Goal: Information Seeking & Learning: Learn about a topic

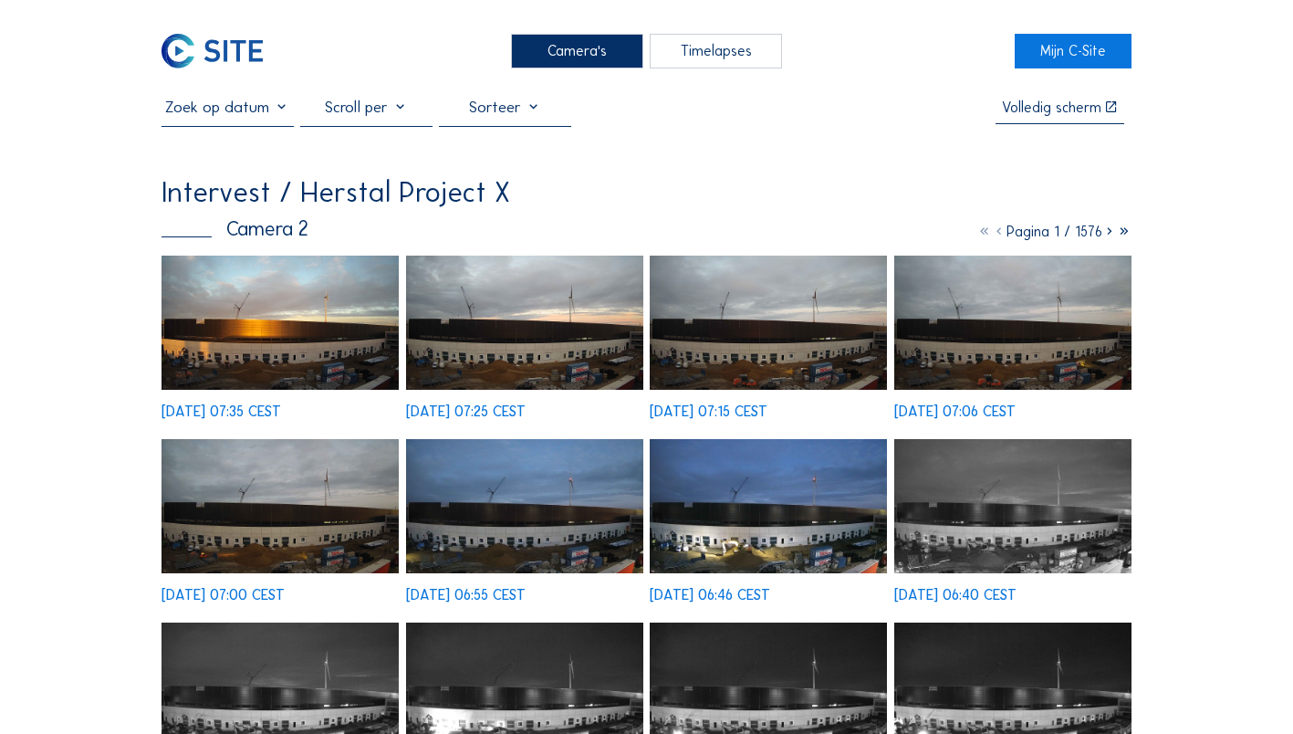
click at [597, 38] on div "Camera's" at bounding box center [577, 51] width 132 height 34
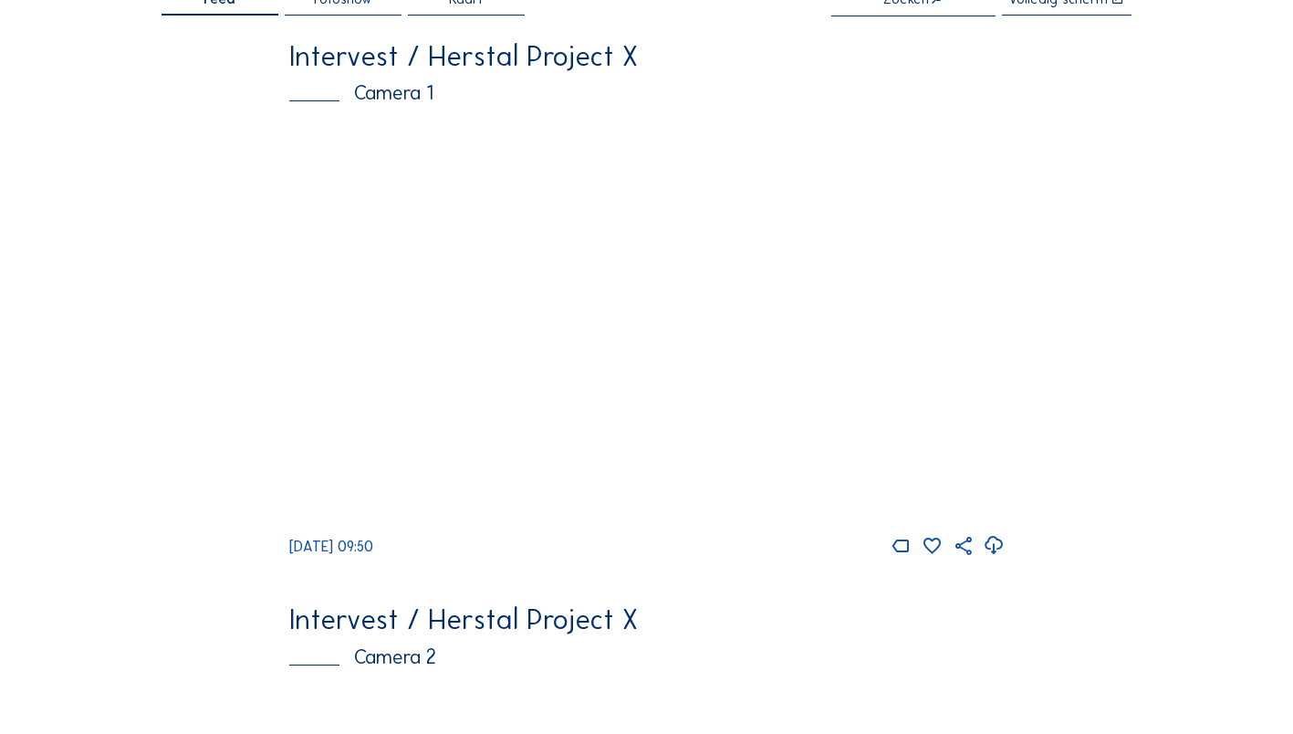
scroll to position [102, 0]
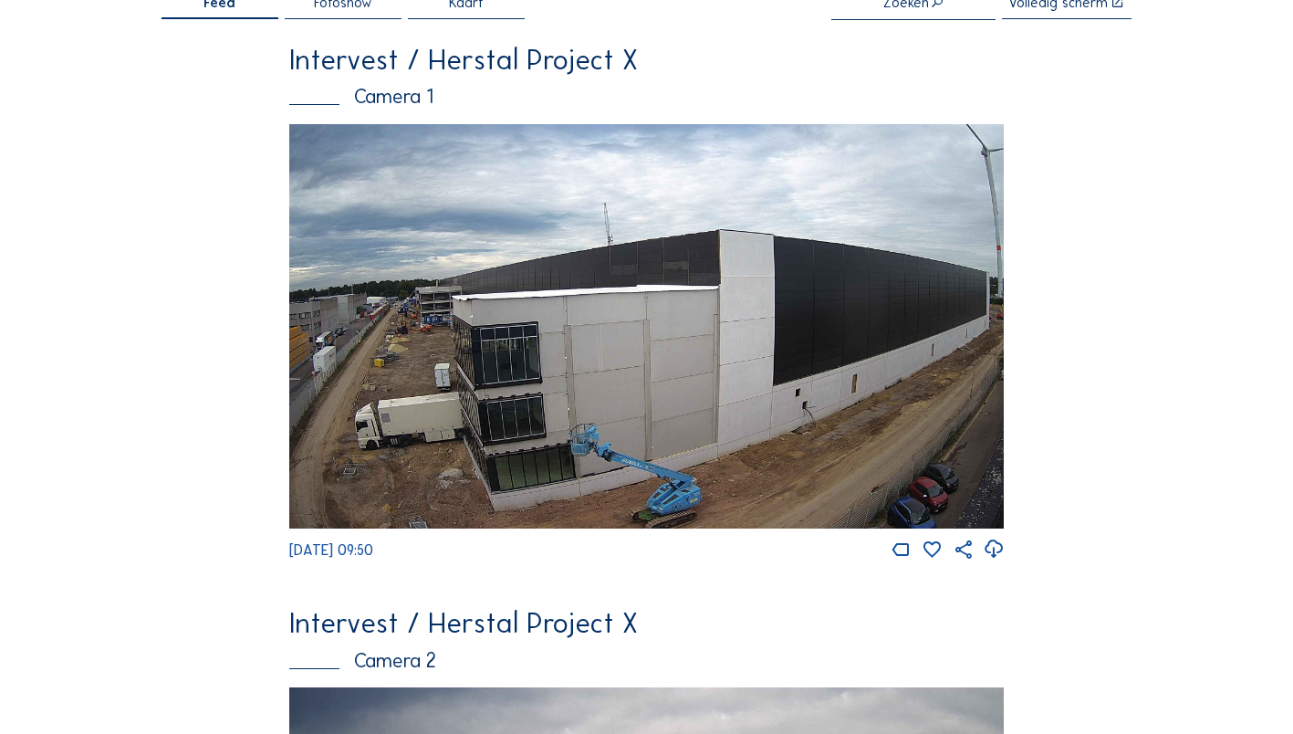
drag, startPoint x: 597, startPoint y: 38, endPoint x: 94, endPoint y: 449, distance: 649.1
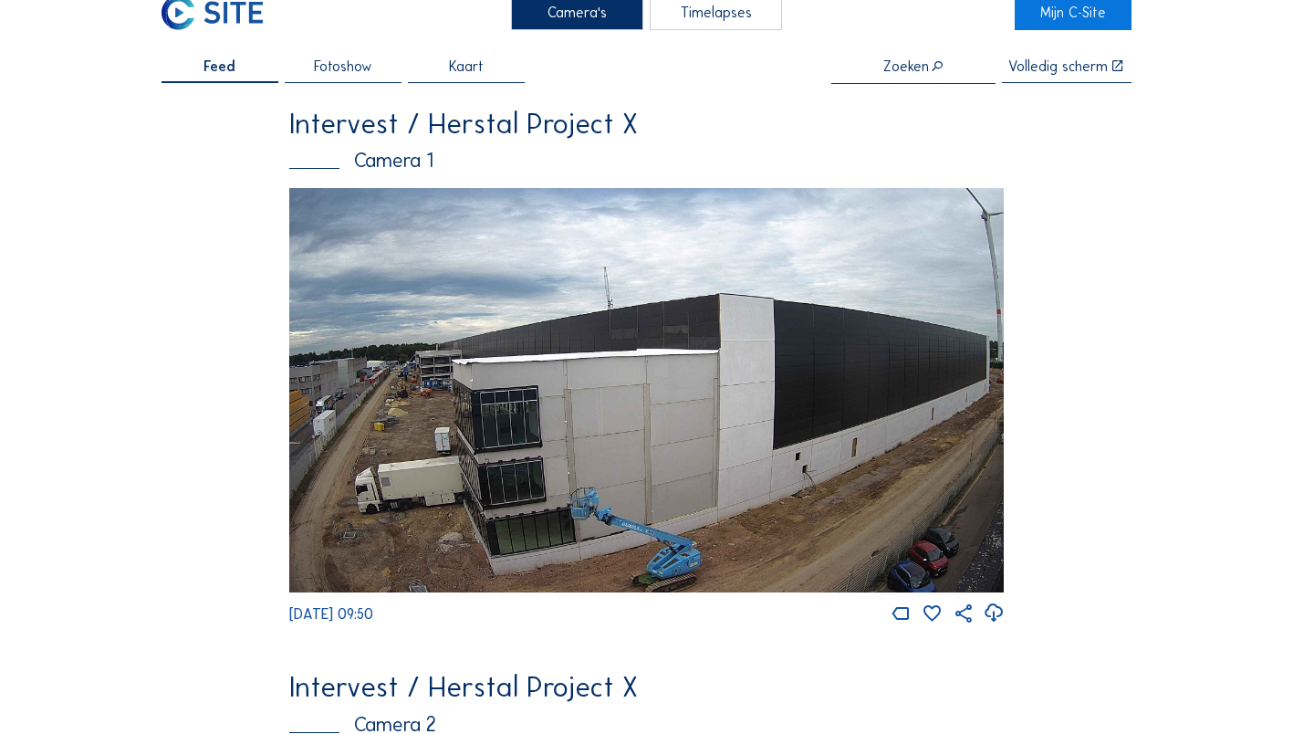
scroll to position [0, 0]
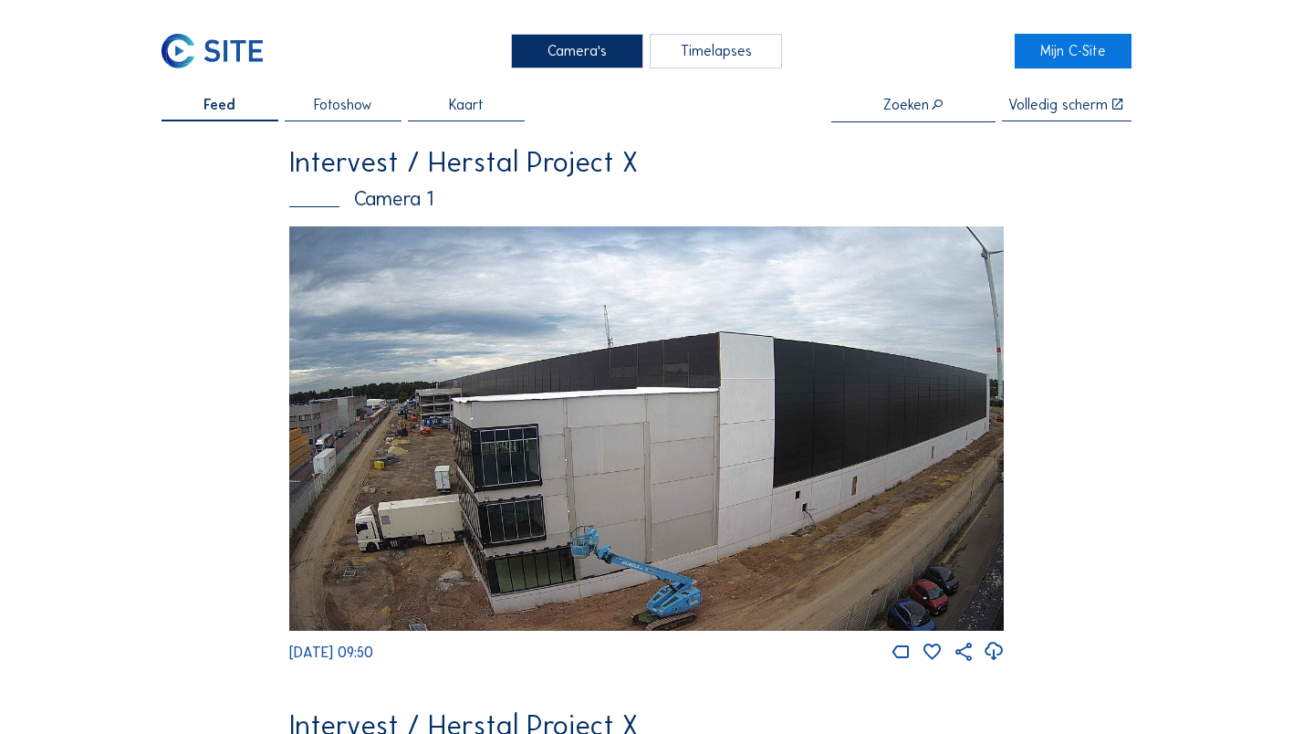
click at [568, 46] on div "Camera's" at bounding box center [577, 51] width 132 height 34
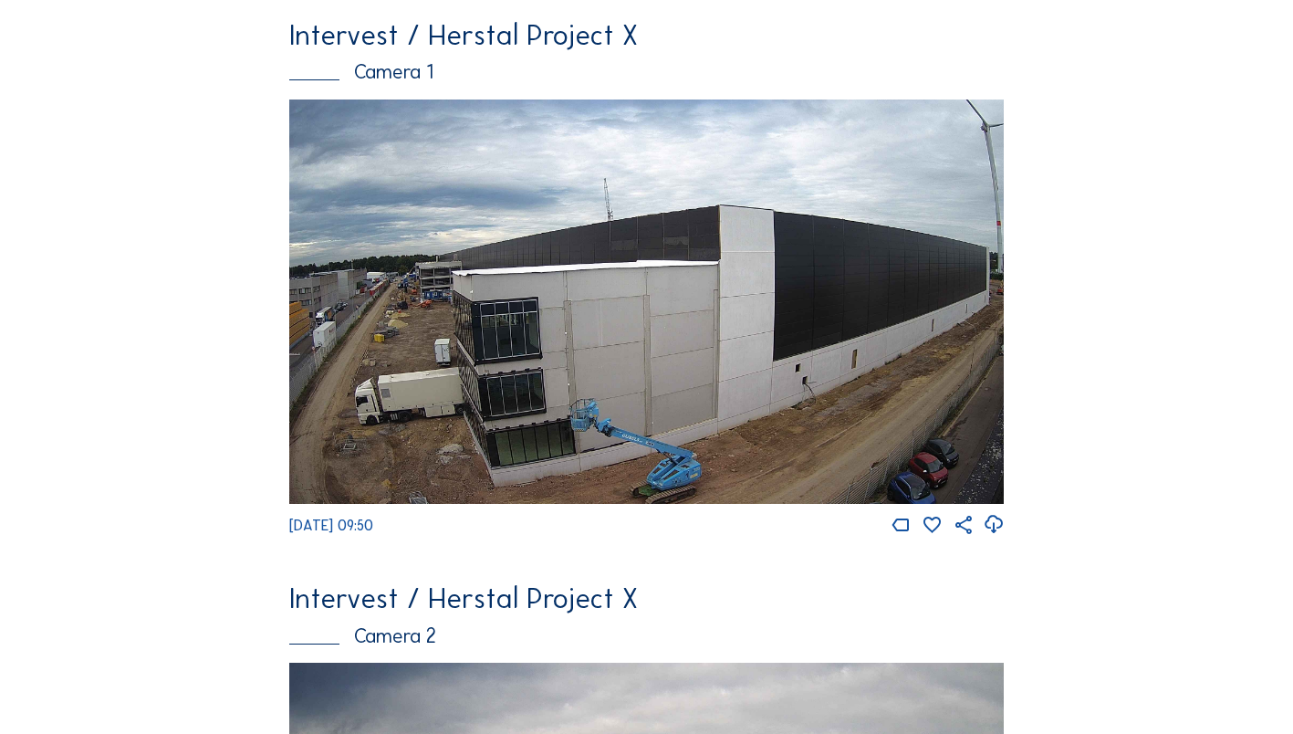
scroll to position [91, 0]
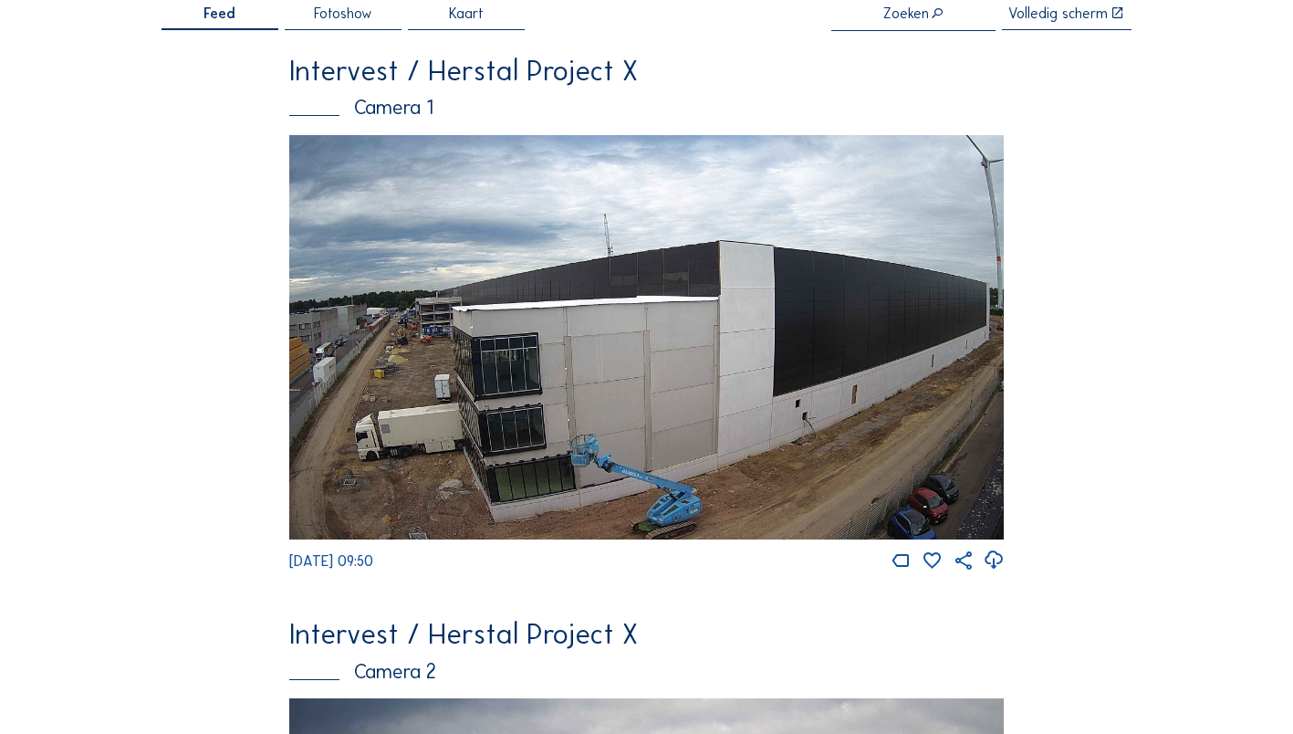
click at [441, 360] on img at bounding box center [646, 337] width 715 height 404
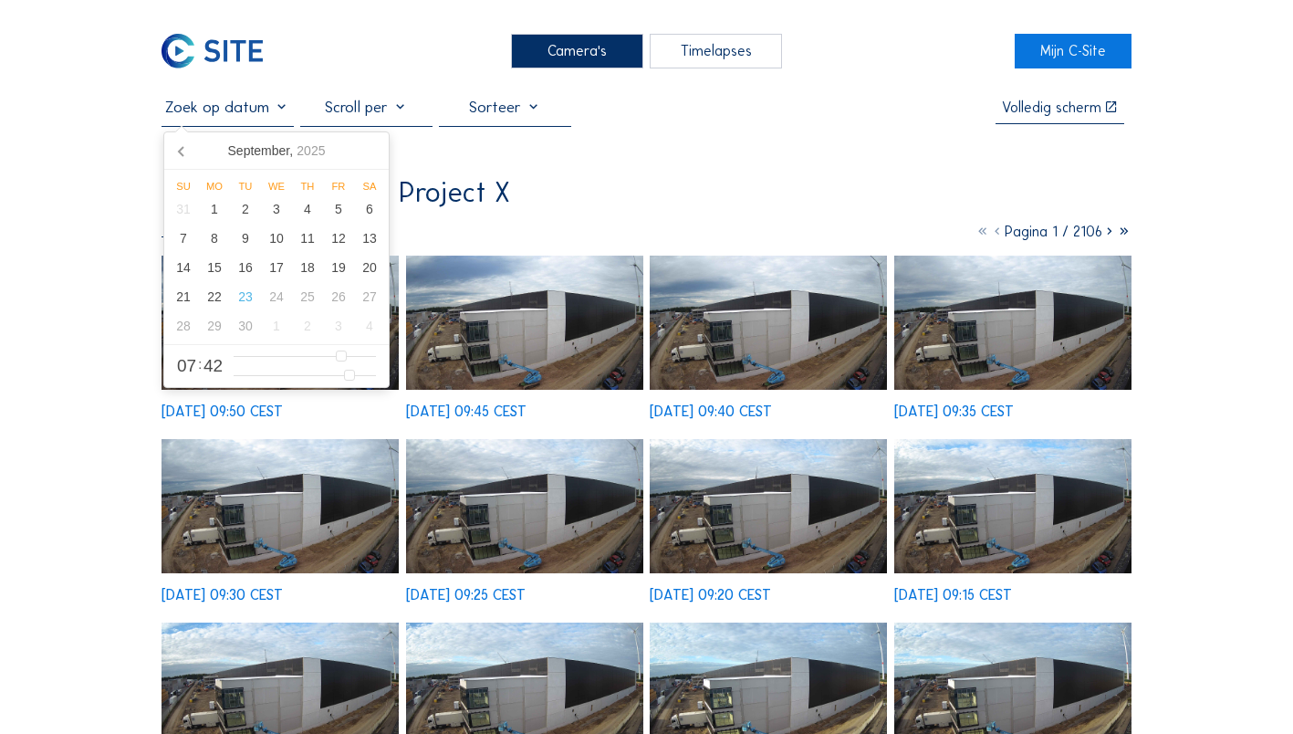
click at [284, 113] on input "text" at bounding box center [227, 107] width 132 height 19
click at [179, 297] on div "21" at bounding box center [183, 296] width 31 height 29
type input "[DATE] 07:42"
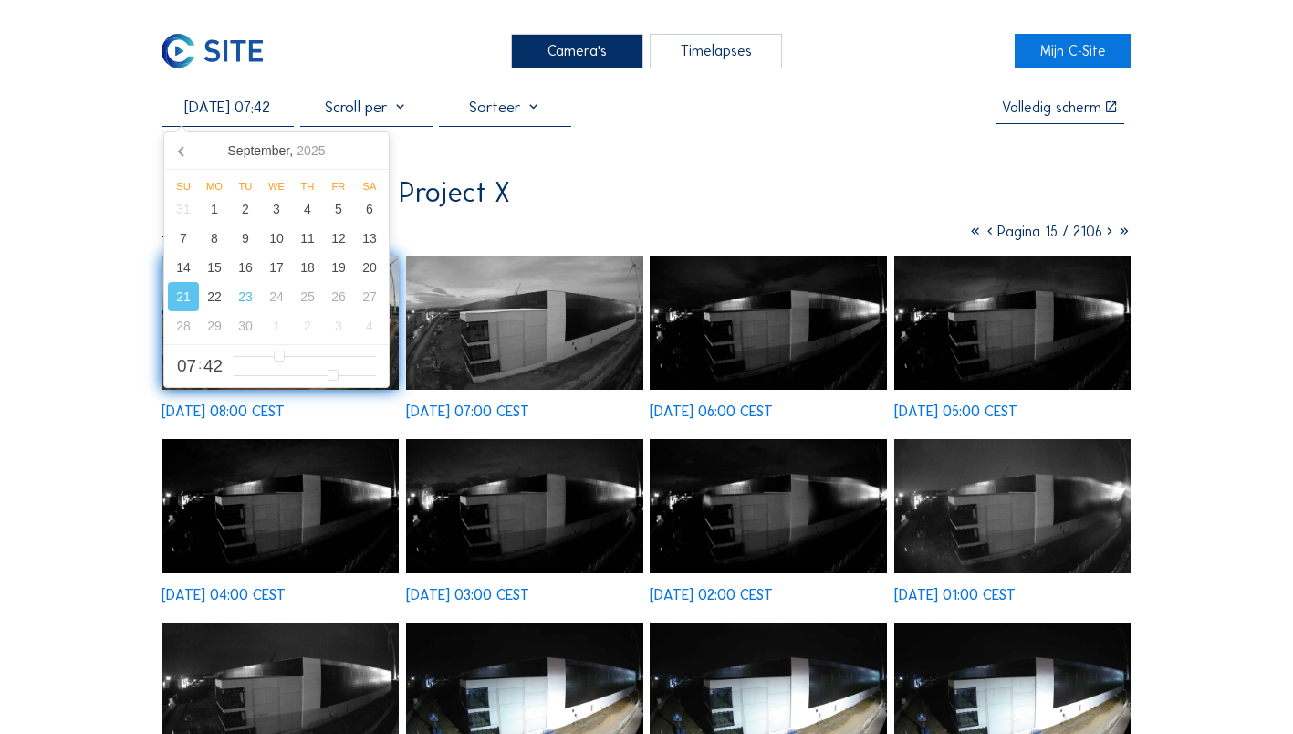
click at [500, 347] on img at bounding box center [524, 322] width 237 height 134
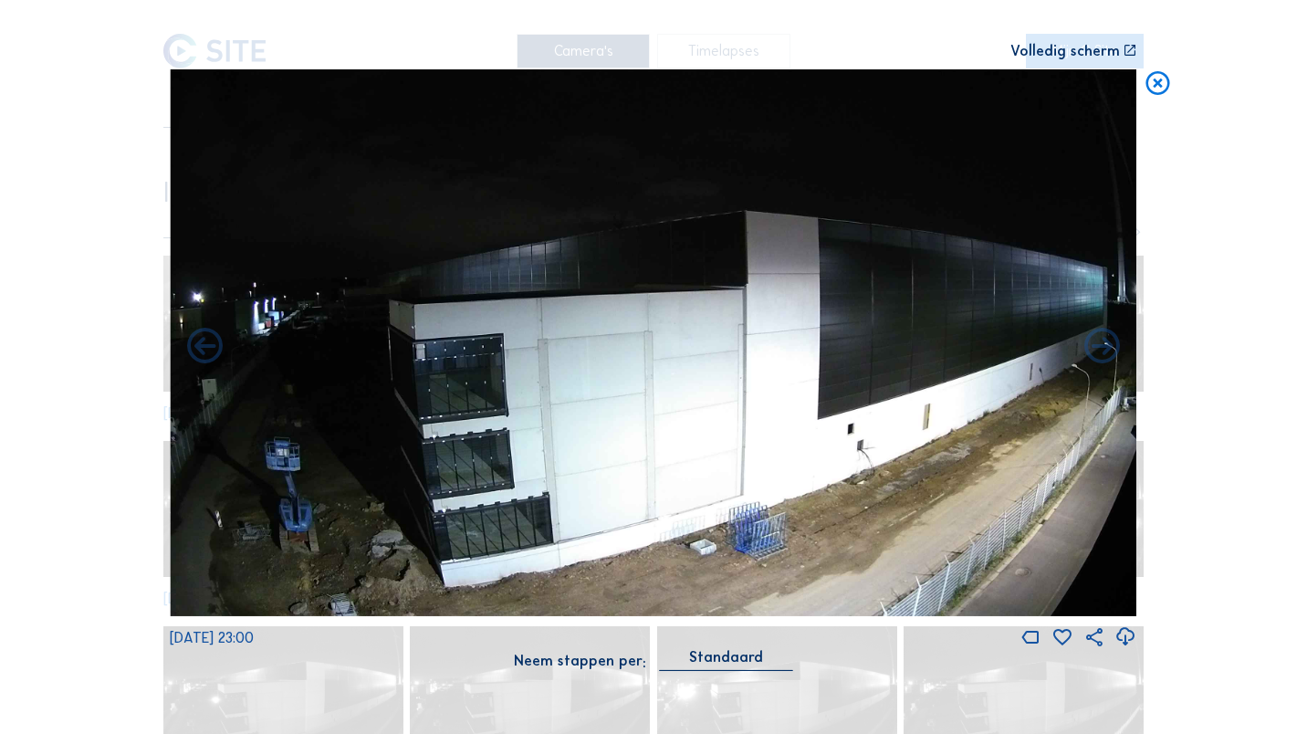
click at [1154, 85] on icon at bounding box center [1157, 83] width 28 height 29
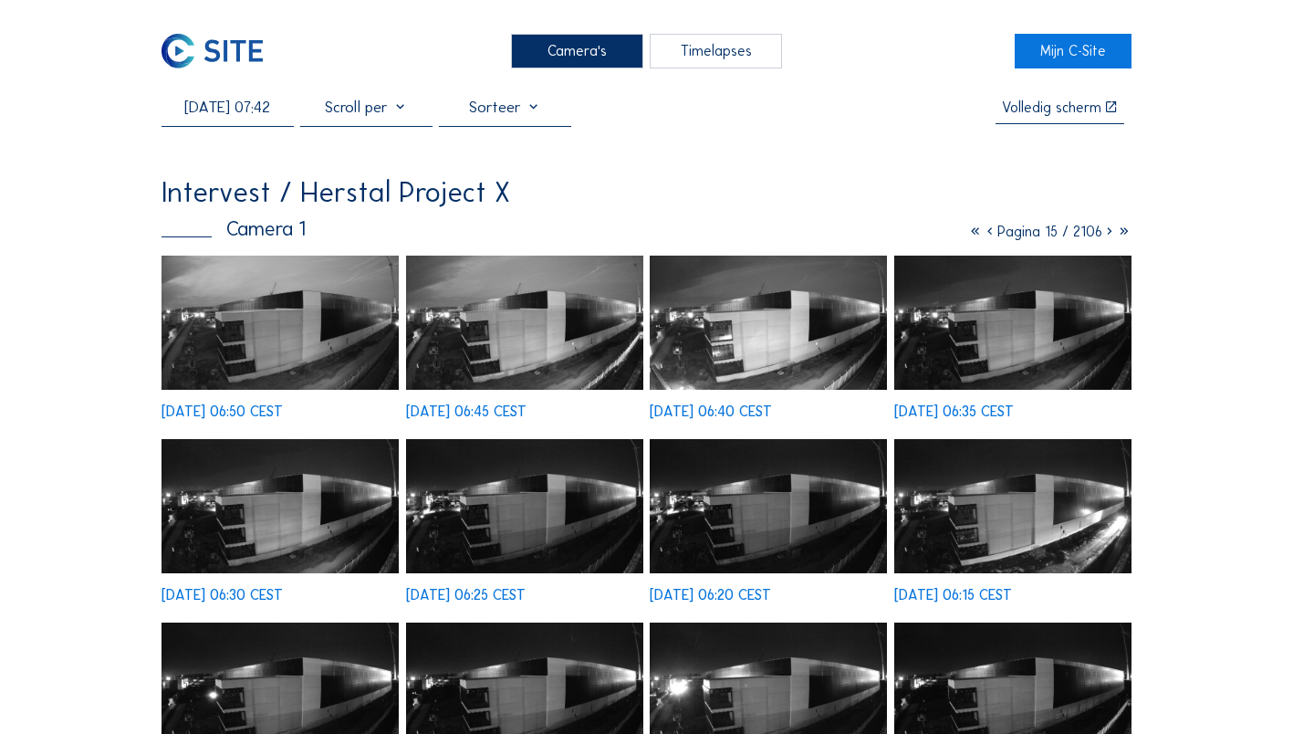
click at [578, 49] on div "Camera's" at bounding box center [577, 51] width 132 height 34
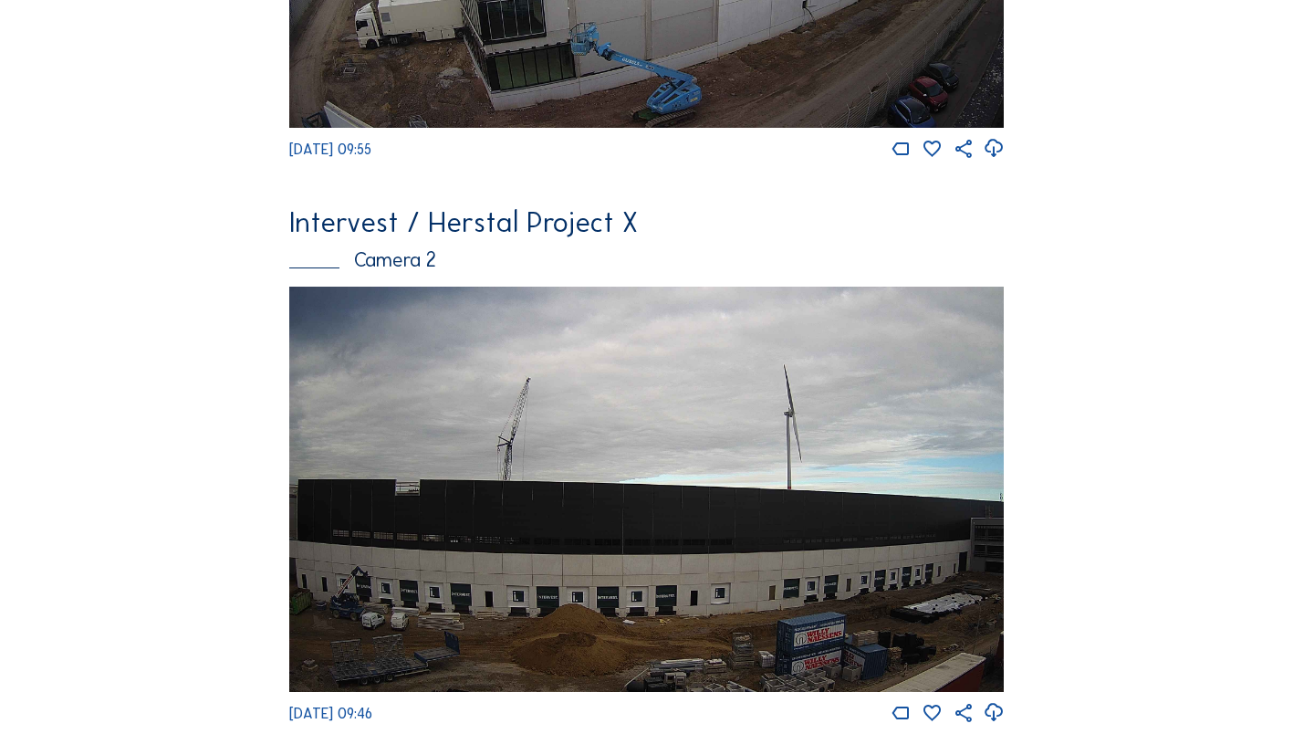
scroll to position [547, 0]
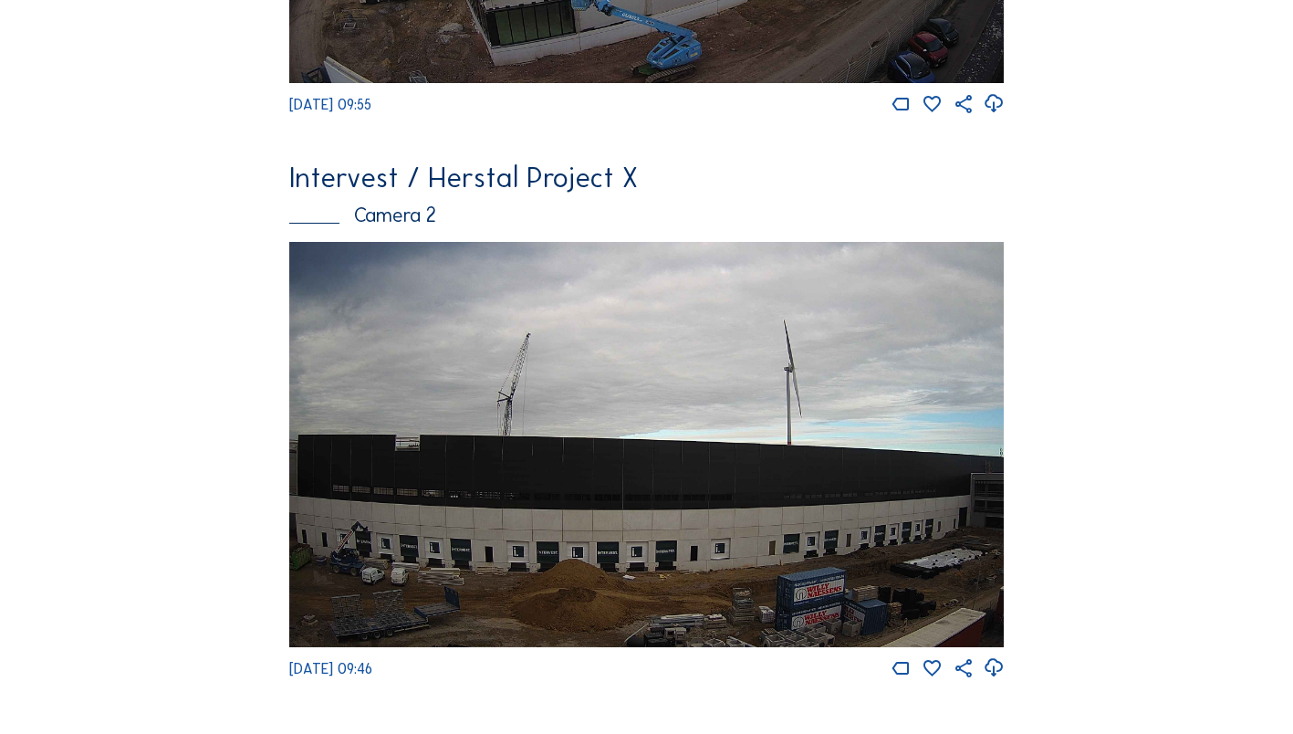
click at [474, 437] on img at bounding box center [646, 444] width 715 height 404
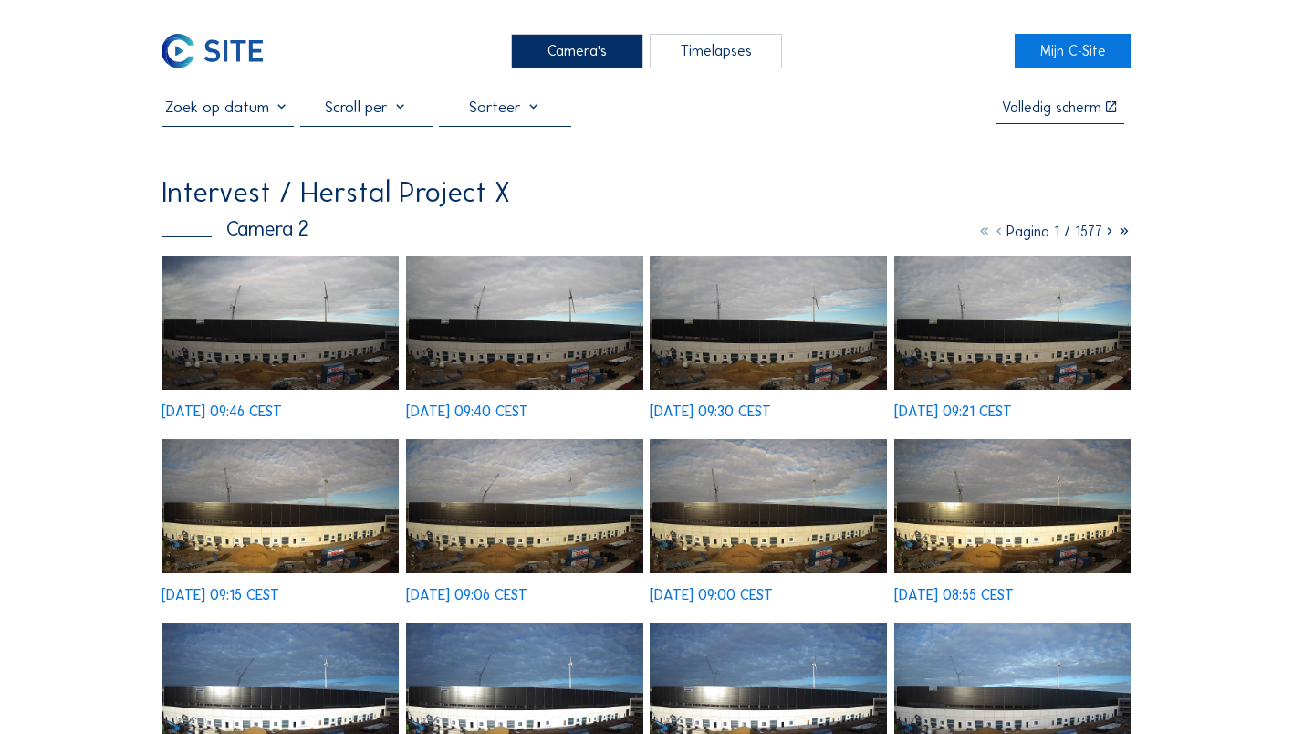
click at [238, 117] on input "text" at bounding box center [227, 107] width 132 height 19
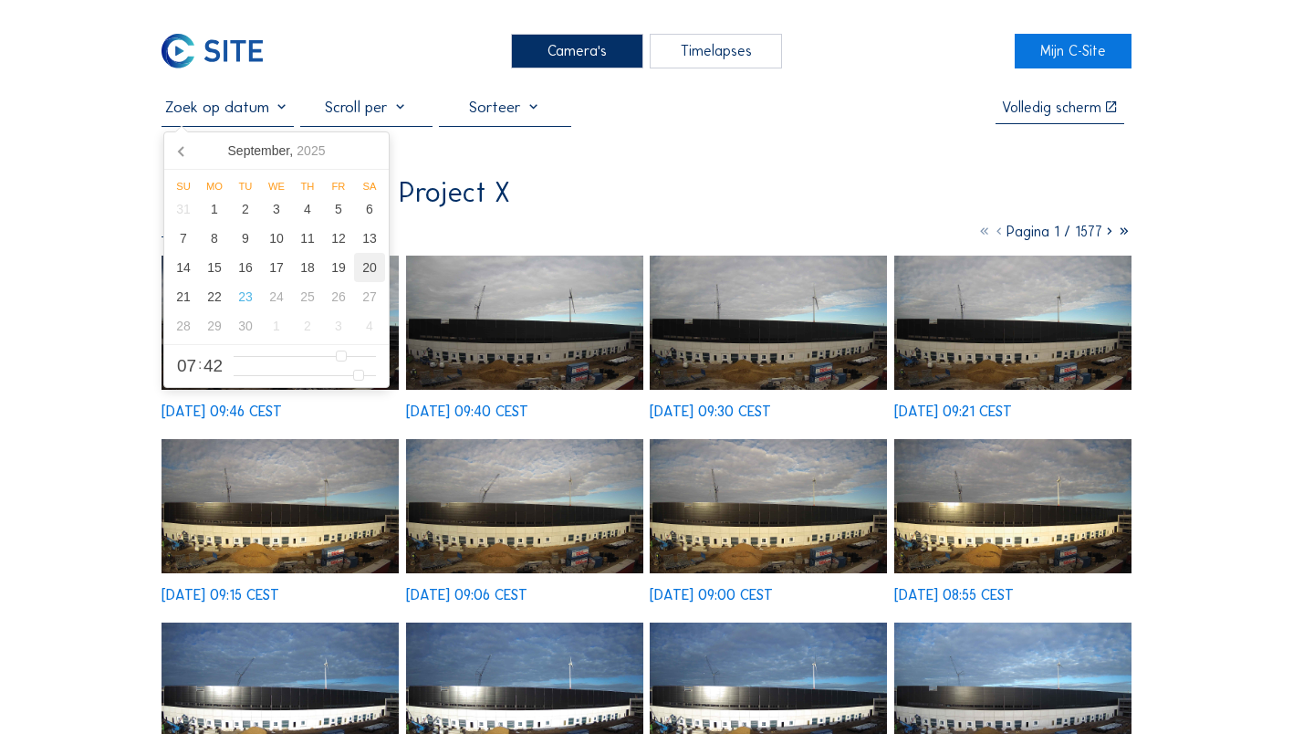
click at [369, 272] on div "20" at bounding box center [369, 267] width 31 height 29
type input "[DATE] 07:42"
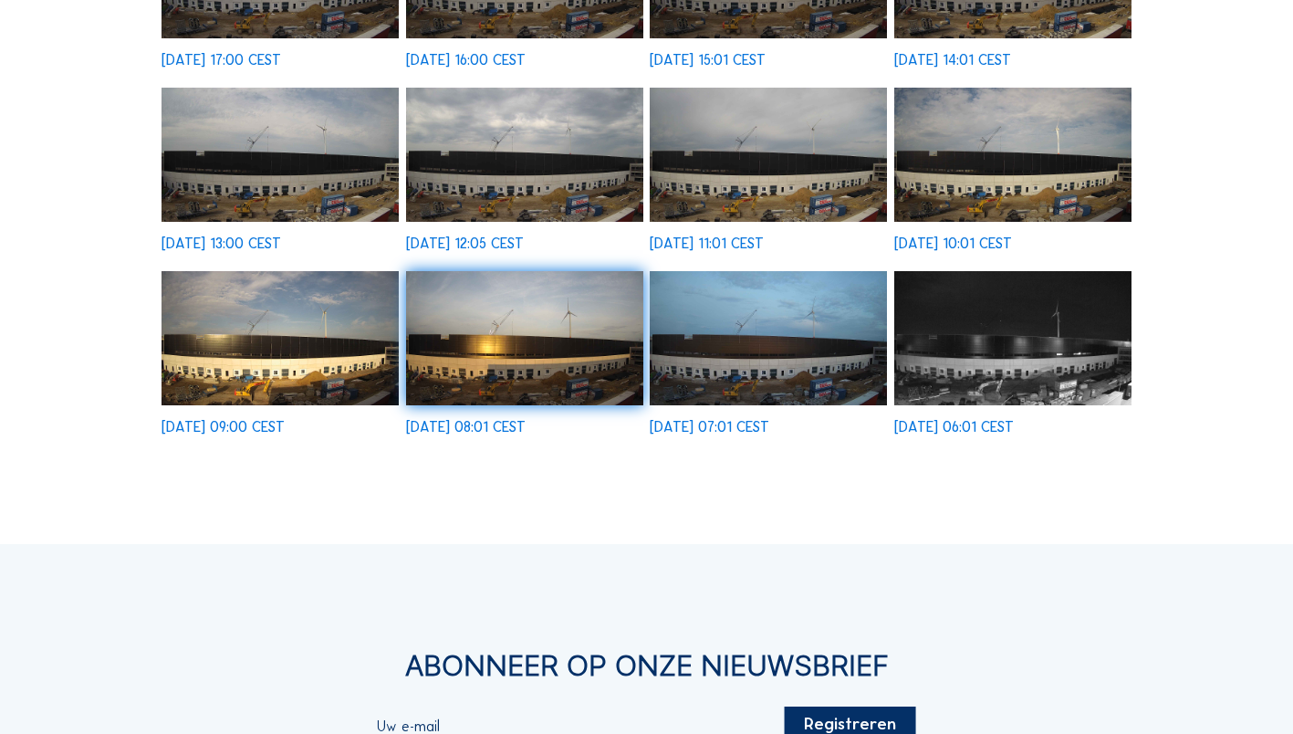
scroll to position [639, 0]
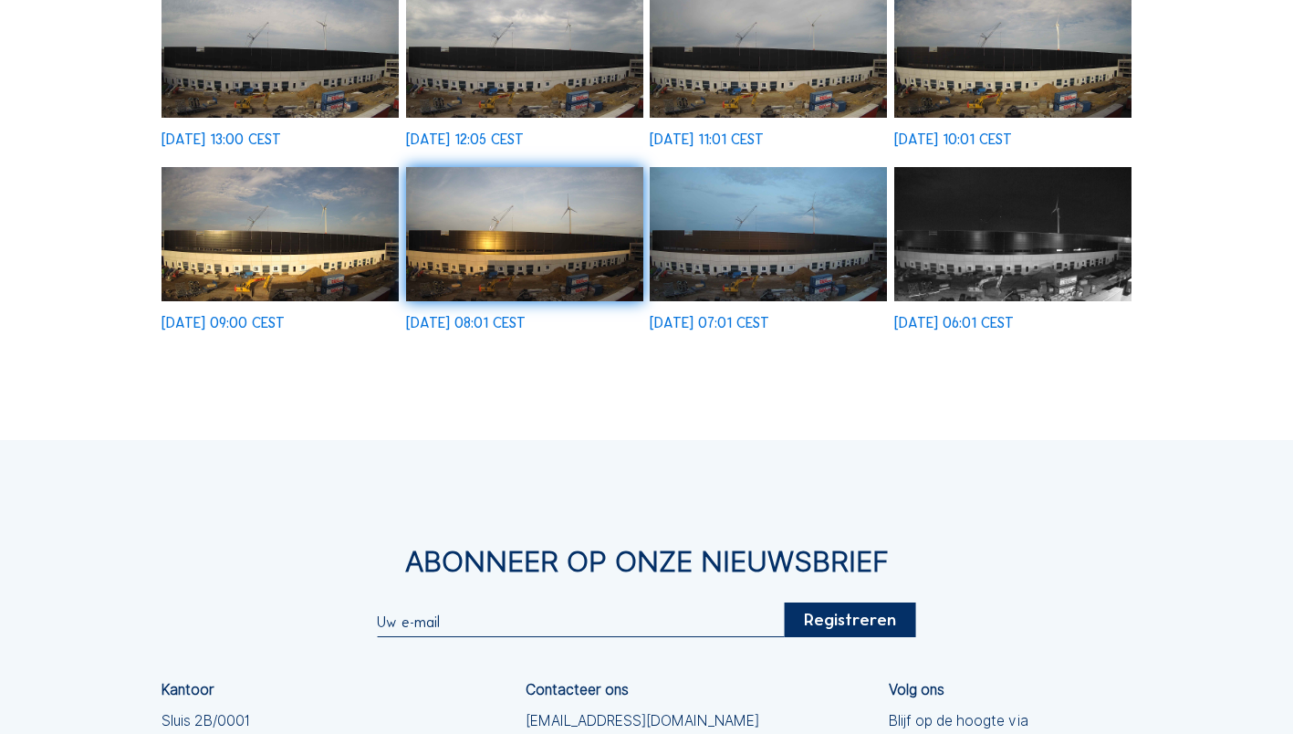
click at [953, 255] on img at bounding box center [1012, 234] width 237 height 134
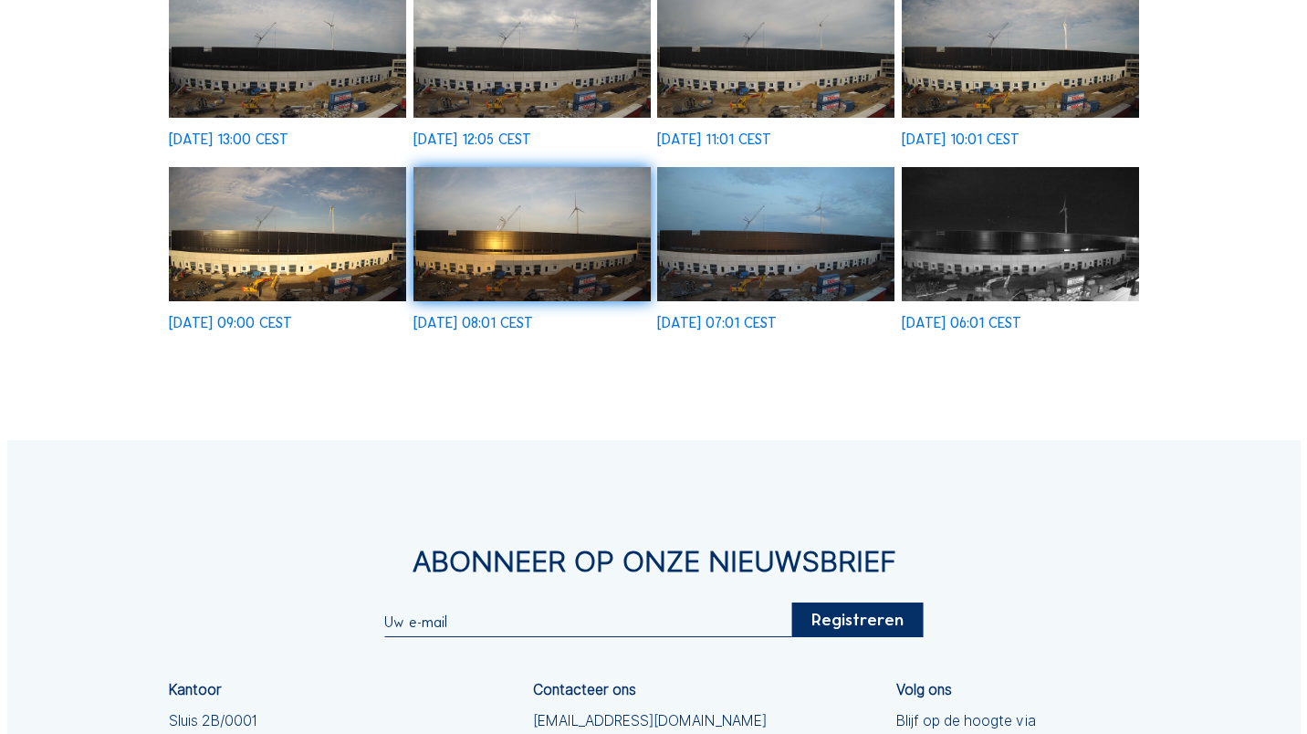
scroll to position [642, 0]
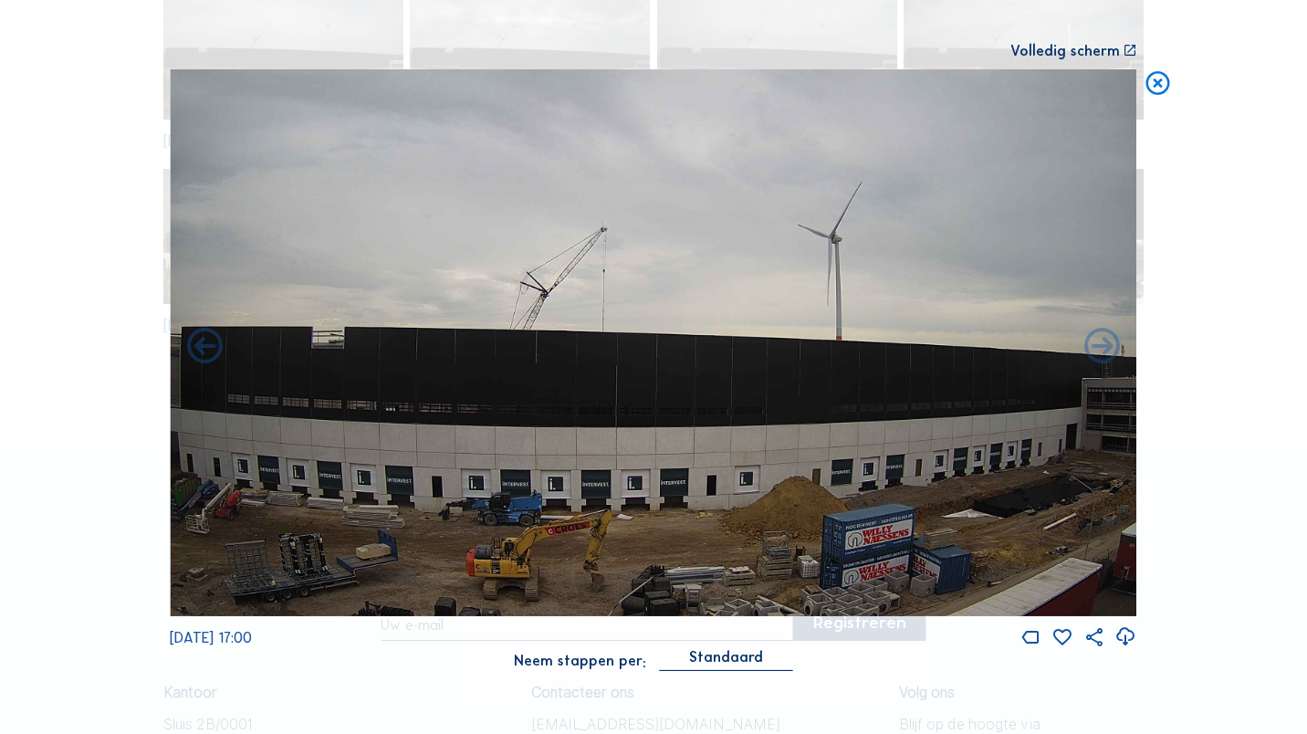
click at [1157, 83] on icon at bounding box center [1157, 83] width 28 height 29
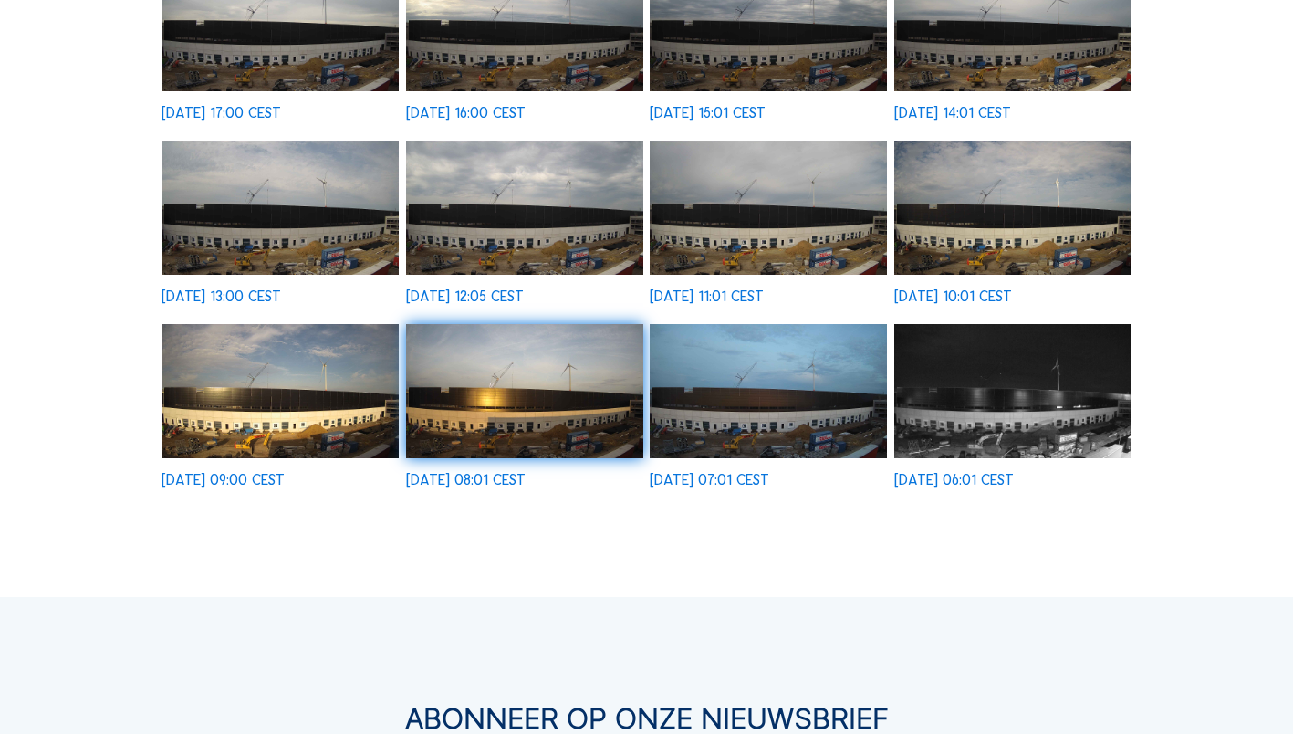
scroll to position [0, 0]
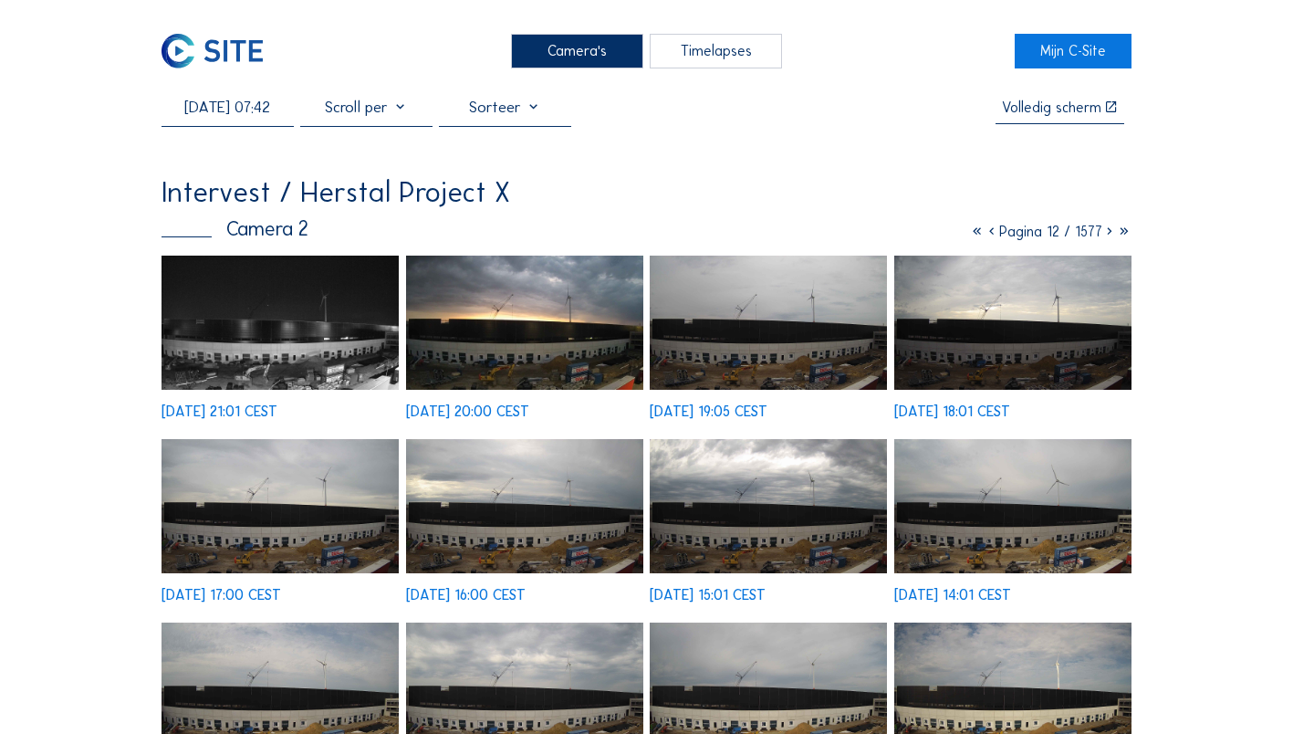
click at [567, 51] on div "Camera's" at bounding box center [577, 51] width 132 height 34
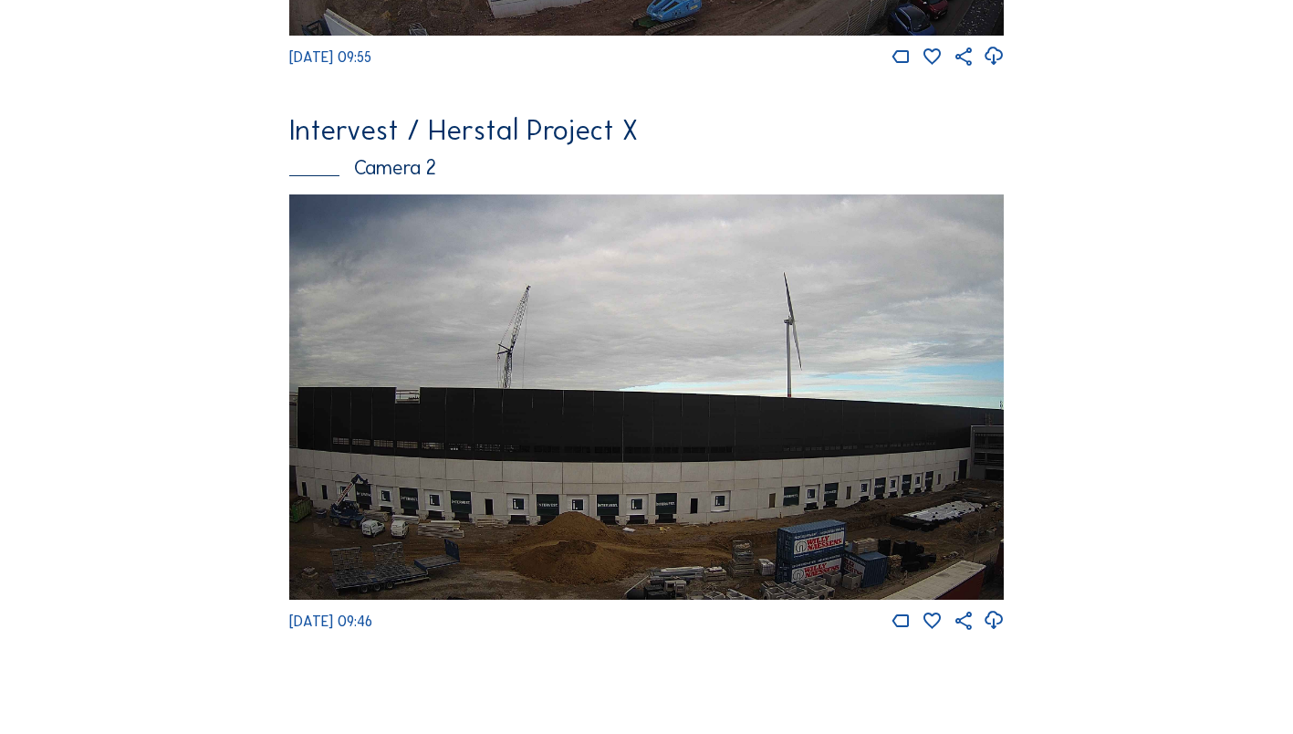
scroll to position [639, 0]
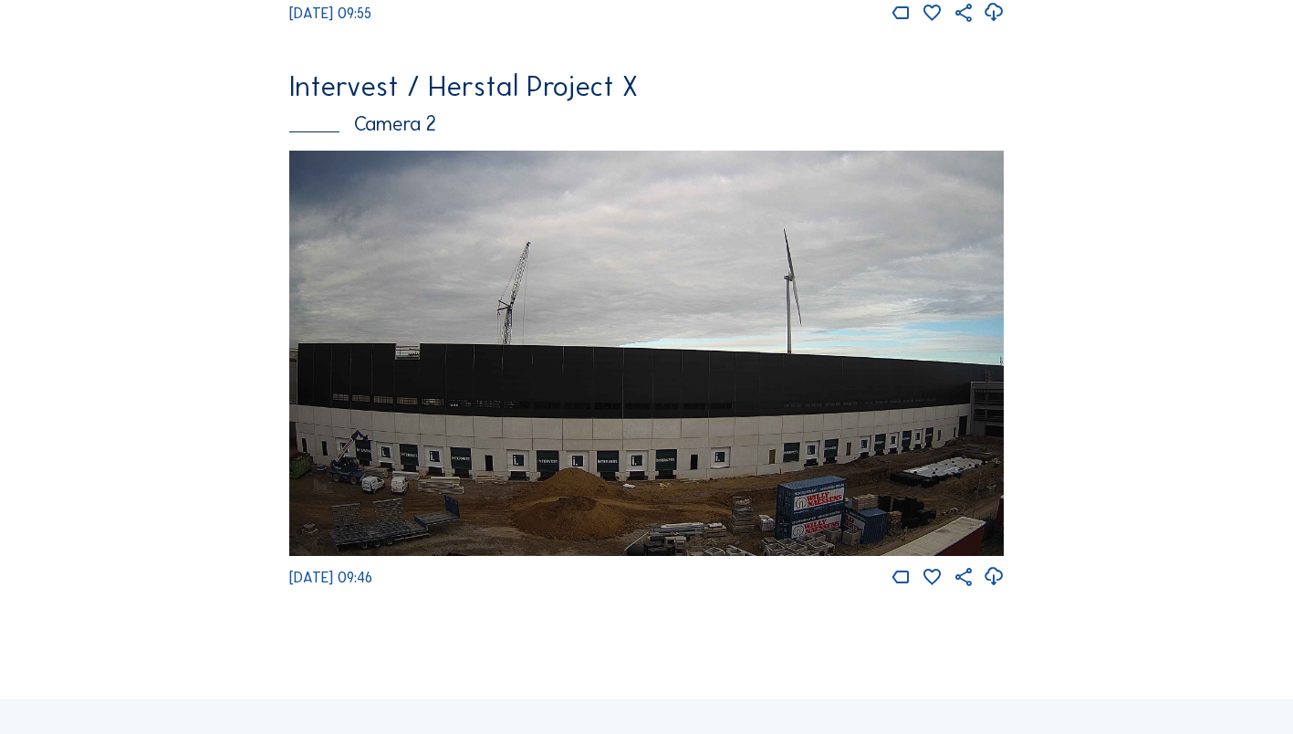
click at [694, 417] on img at bounding box center [646, 353] width 715 height 404
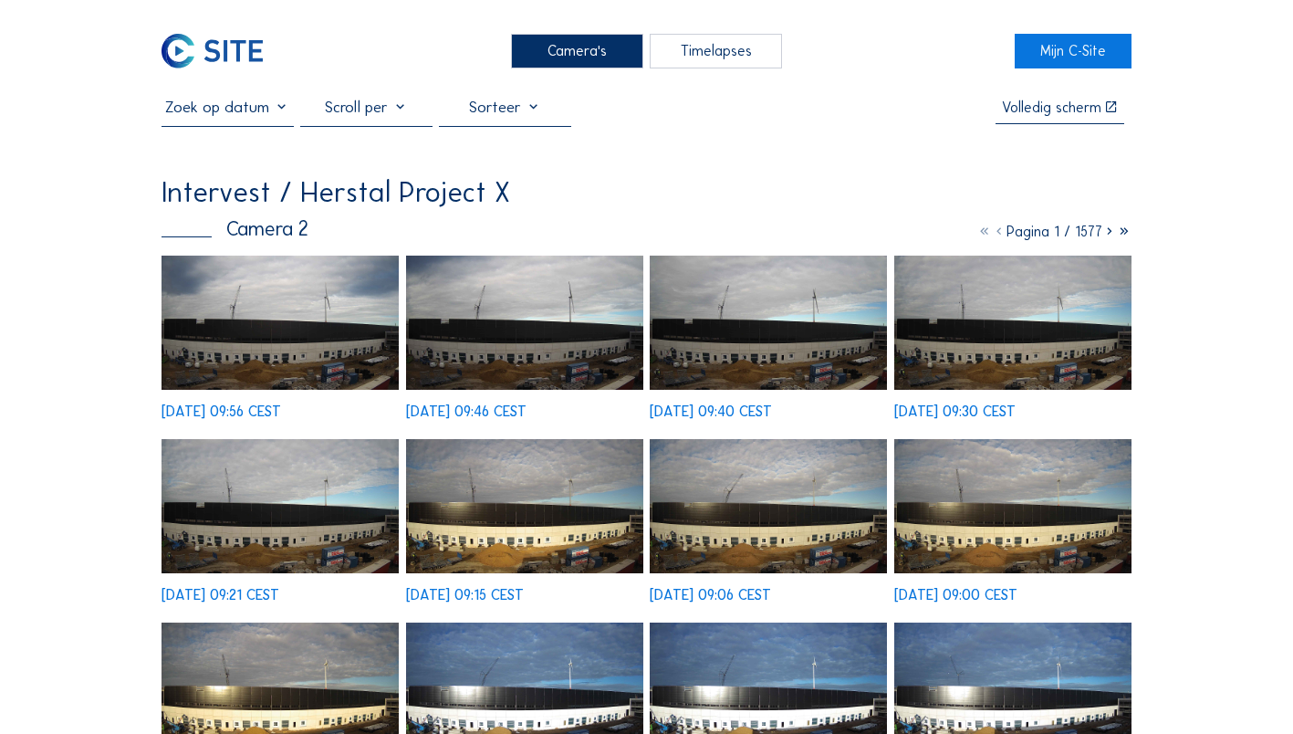
click at [279, 343] on img at bounding box center [279, 322] width 237 height 134
